Goal: Information Seeking & Learning: Learn about a topic

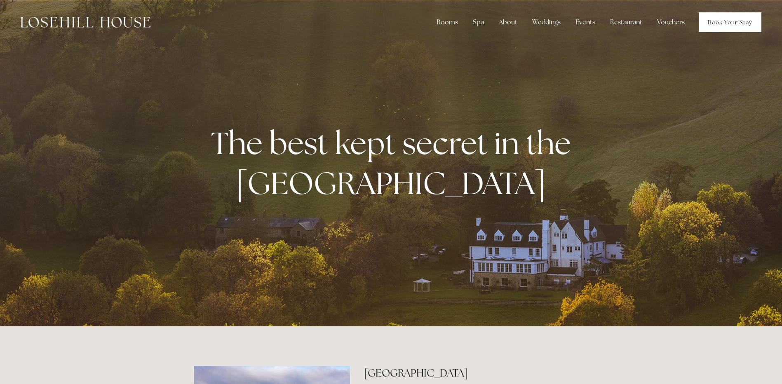
click at [720, 22] on link "Book Your Stay" at bounding box center [730, 22] width 63 height 20
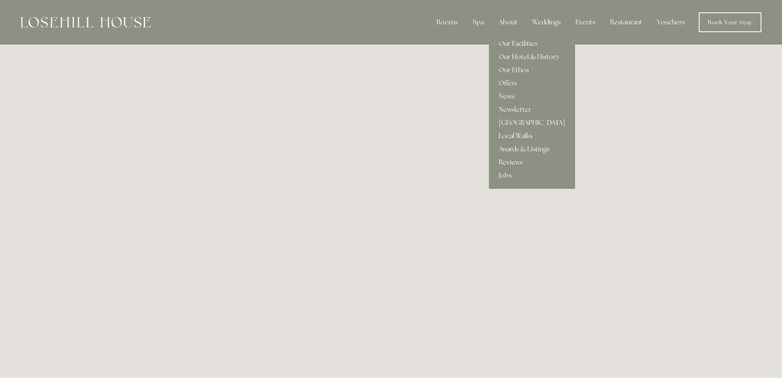
click at [516, 136] on link "Local Walks" at bounding box center [532, 135] width 86 height 13
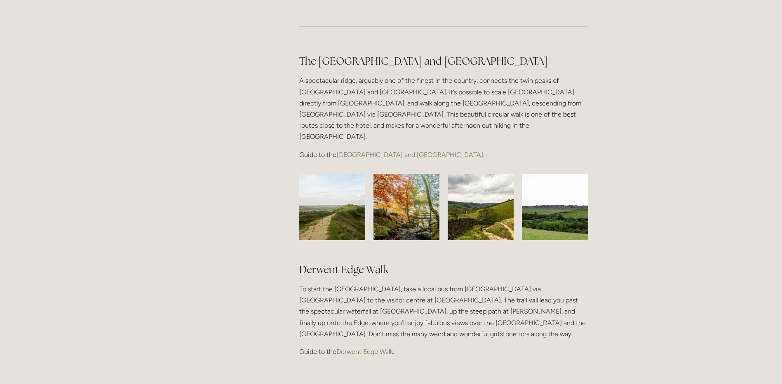
scroll to position [660, 0]
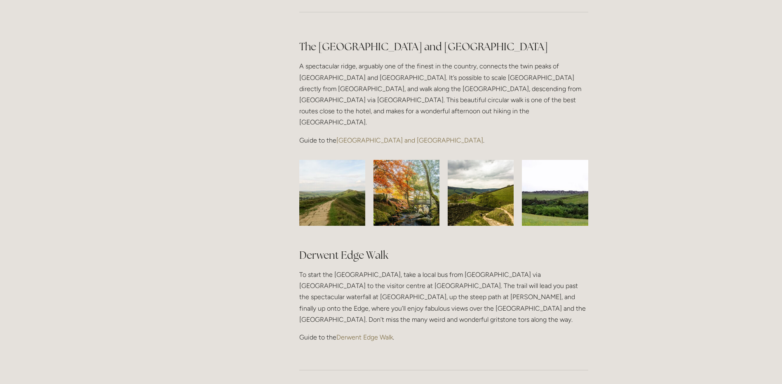
click at [358, 334] on link "Derwent Edge Walk" at bounding box center [365, 338] width 56 height 8
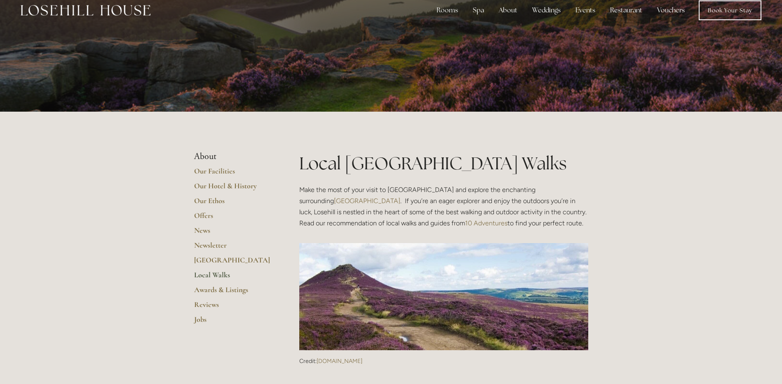
scroll to position [0, 0]
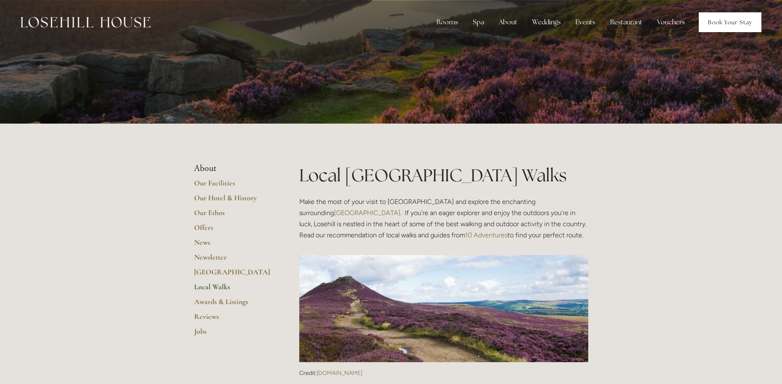
click at [724, 25] on link "Book Your Stay" at bounding box center [730, 22] width 63 height 20
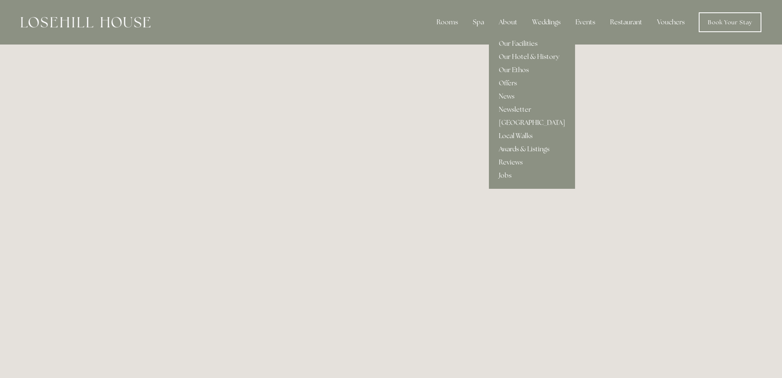
click at [508, 23] on div "About" at bounding box center [508, 22] width 32 height 16
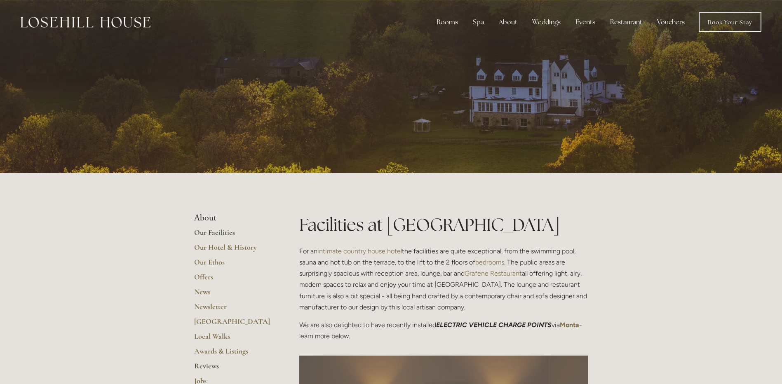
click at [210, 367] on link "Reviews" at bounding box center [233, 369] width 79 height 15
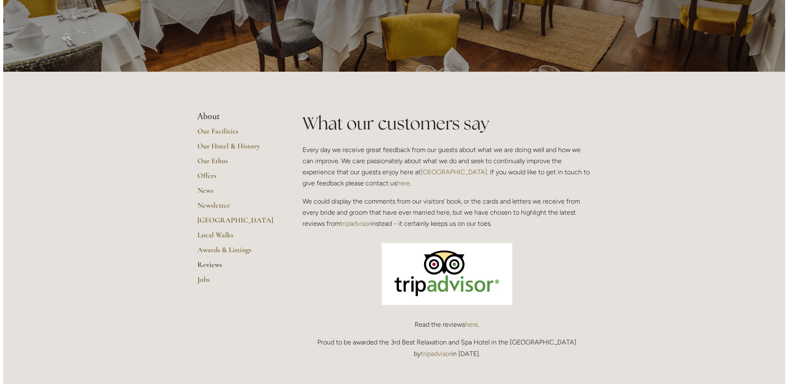
scroll to position [206, 0]
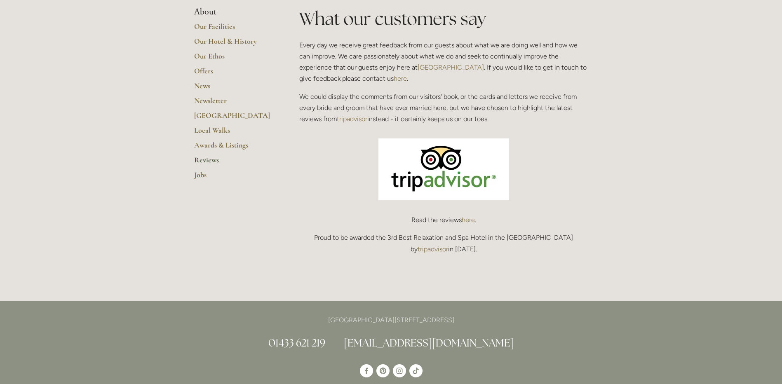
click at [441, 178] on img at bounding box center [444, 170] width 131 height 62
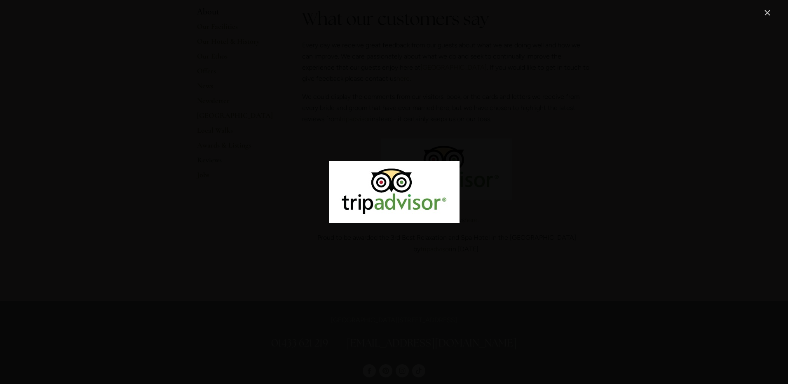
click at [375, 203] on img "Image" at bounding box center [394, 192] width 131 height 62
